Goal: Find specific page/section: Find specific page/section

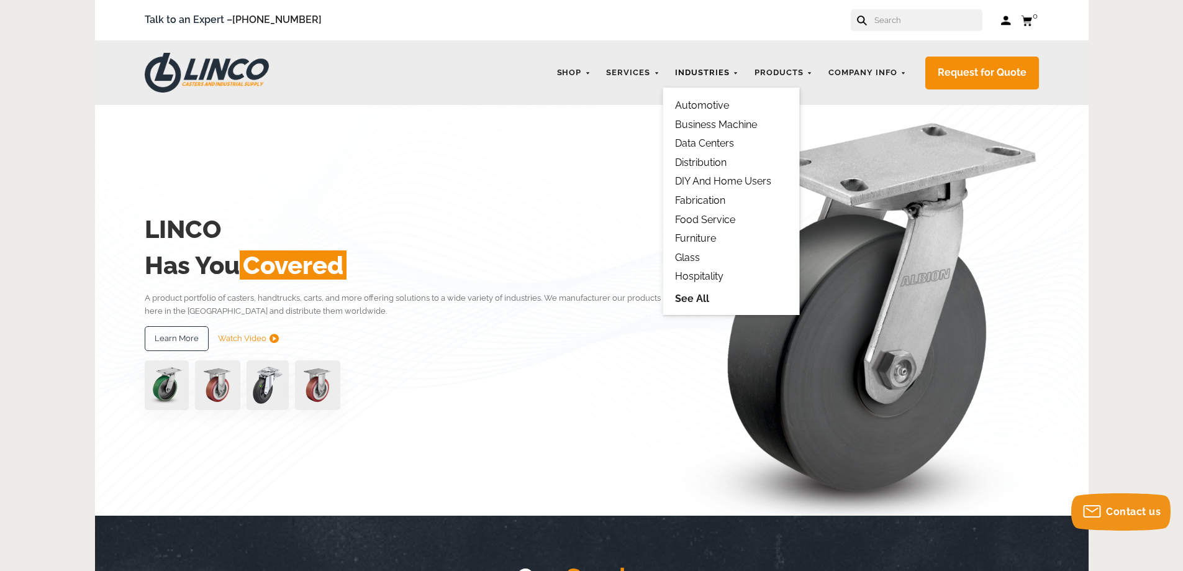
click at [714, 67] on link "Industries" at bounding box center [707, 73] width 76 height 24
click at [692, 300] on link "See All" at bounding box center [731, 298] width 112 height 14
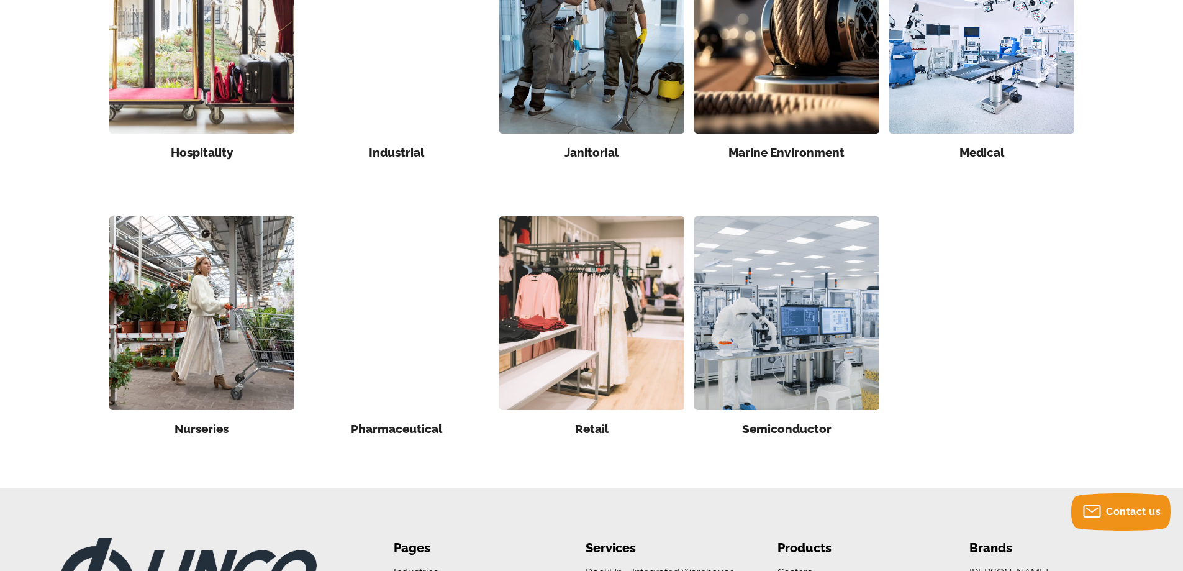
scroll to position [869, 0]
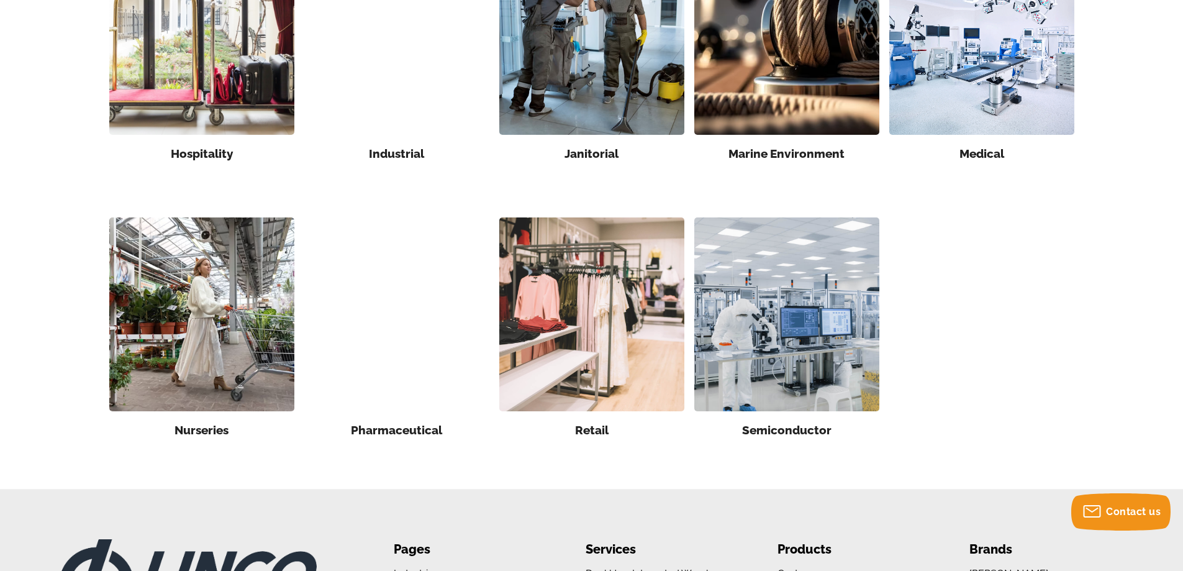
click at [989, 94] on img at bounding box center [981, 38] width 185 height 194
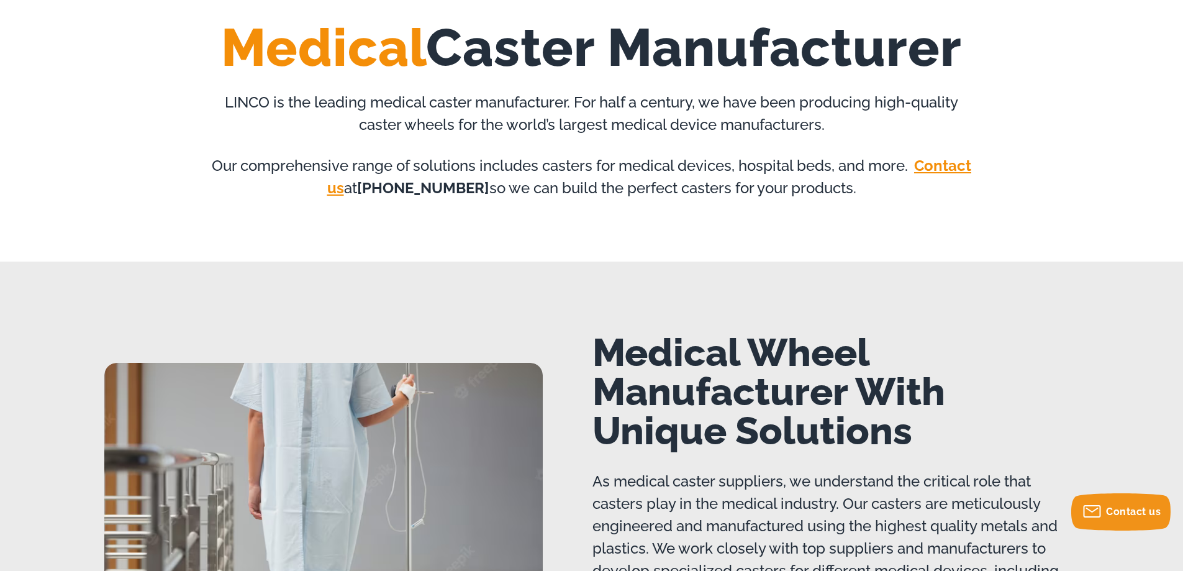
scroll to position [62, 0]
